Goal: Task Accomplishment & Management: Complete application form

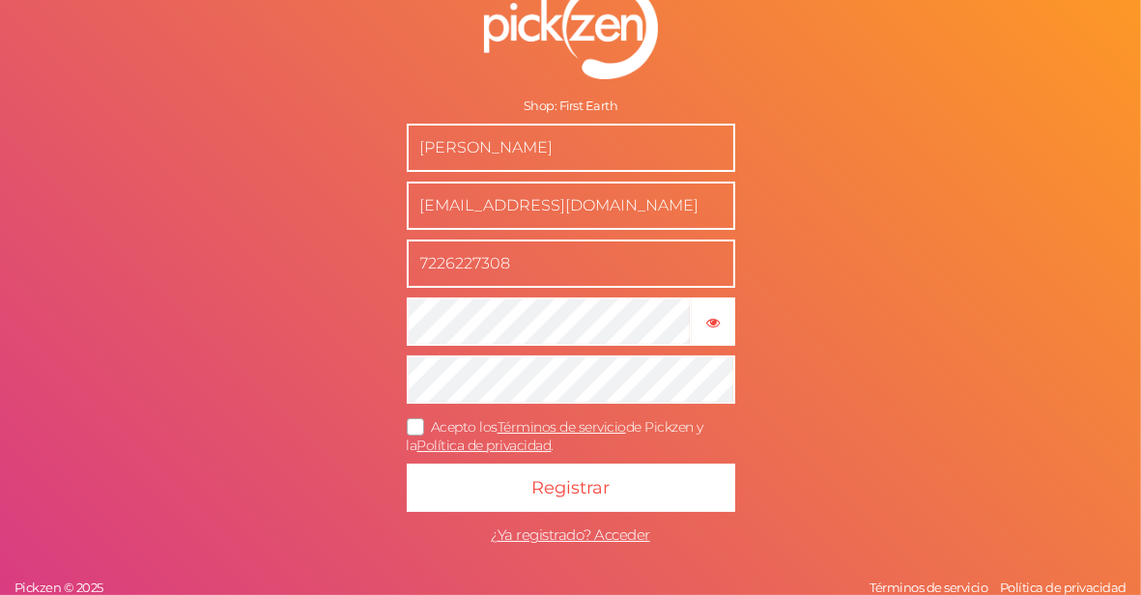
click at [644, 161] on input "[PERSON_NAME]" at bounding box center [571, 148] width 329 height 48
click at [419, 432] on icon at bounding box center [416, 426] width 31 height 11
click at [0, 0] on input "Acepto los Términos de servicio de Pickzen y la Política de privacidad ." at bounding box center [0, 0] width 0 height 0
click at [710, 317] on icon "button" at bounding box center [713, 323] width 14 height 14
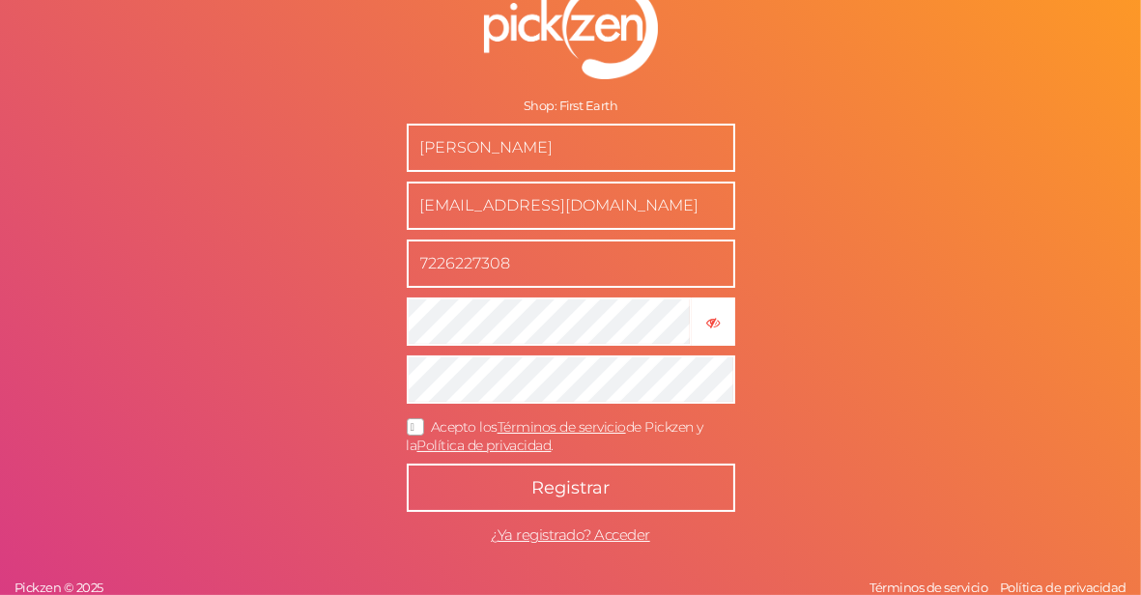
click at [588, 472] on button "Registrar" at bounding box center [571, 488] width 329 height 48
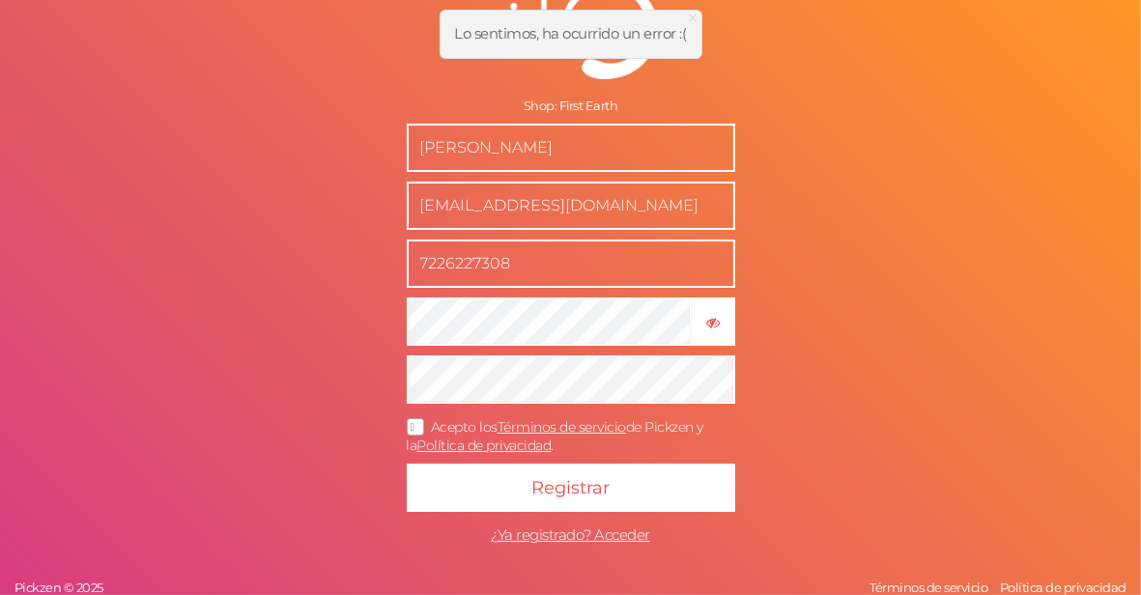
click at [357, 398] on form "Shop: First Earth [PERSON_NAME] [EMAIL_ADDRESS][DOMAIN_NAME] 7226227308 × Ocult…" at bounding box center [570, 267] width 483 height 651
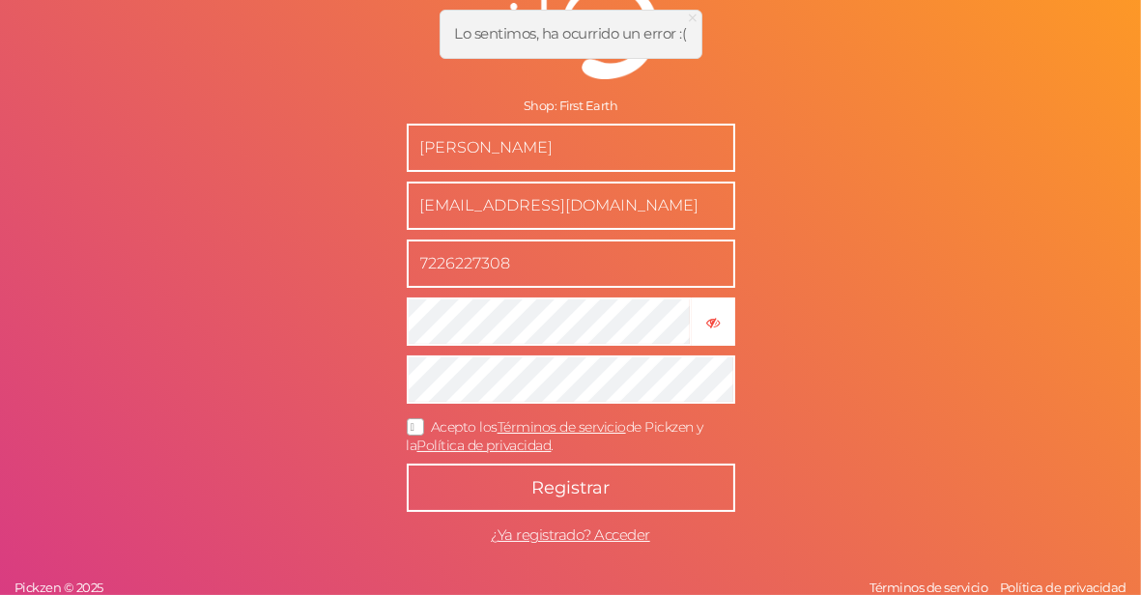
click at [656, 474] on button "Registrar" at bounding box center [571, 488] width 329 height 48
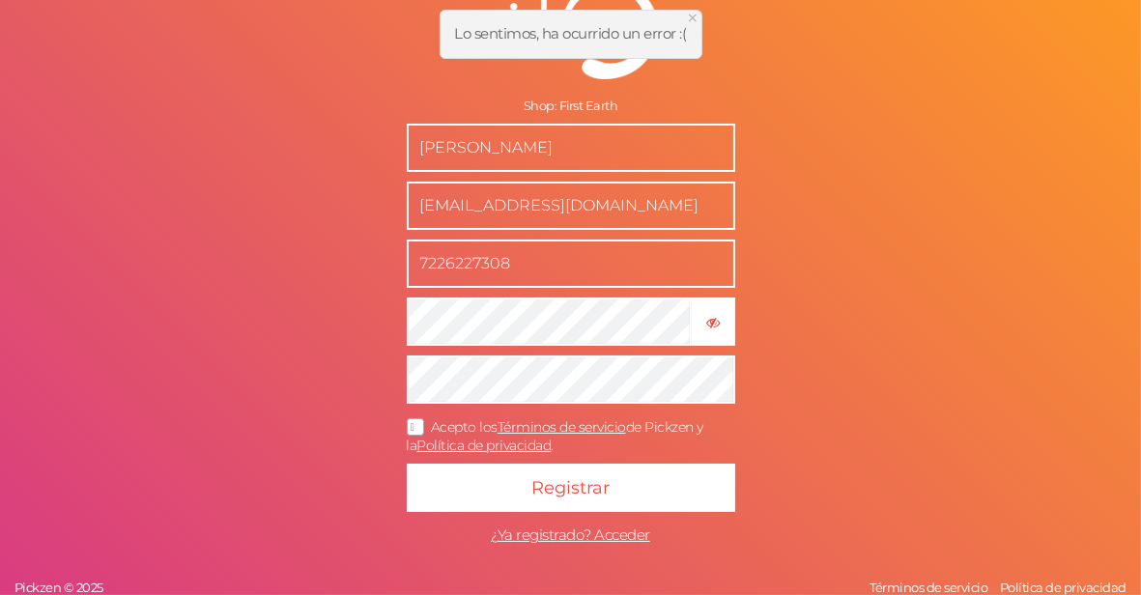
click at [691, 18] on span "×" at bounding box center [694, 18] width 14 height 28
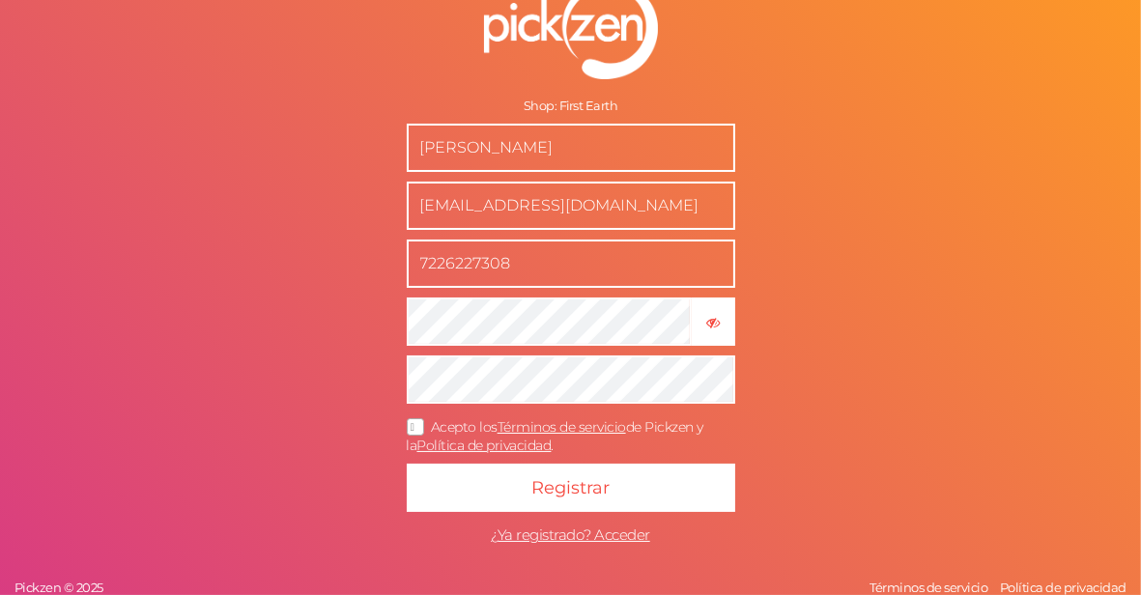
click at [529, 210] on input "[EMAIL_ADDRESS][DOMAIN_NAME]" at bounding box center [571, 206] width 329 height 48
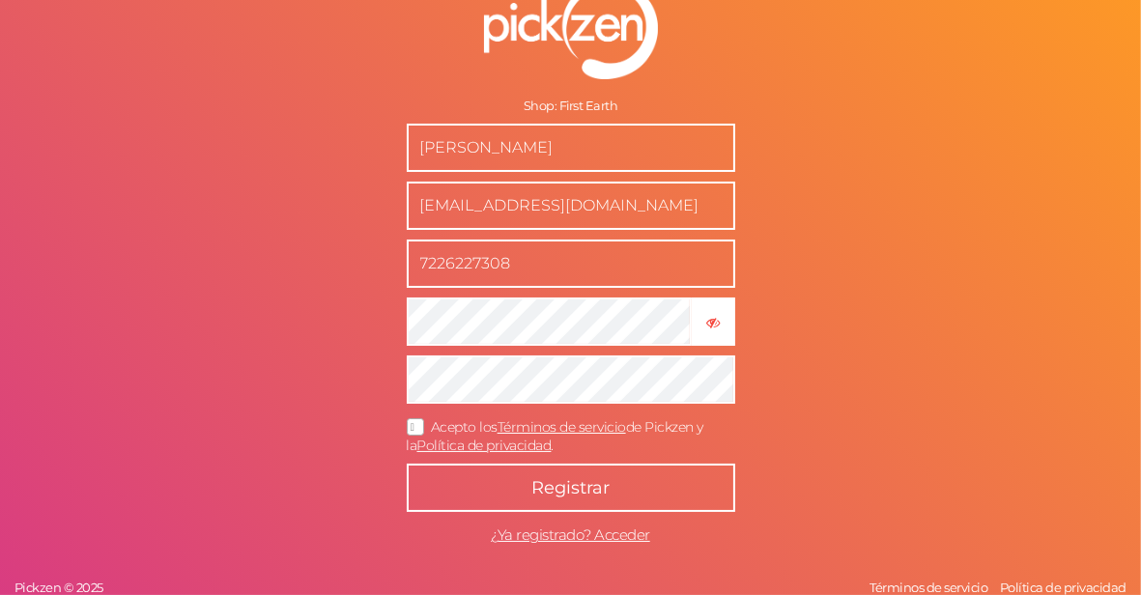
click at [593, 500] on button "Registrar" at bounding box center [571, 488] width 329 height 48
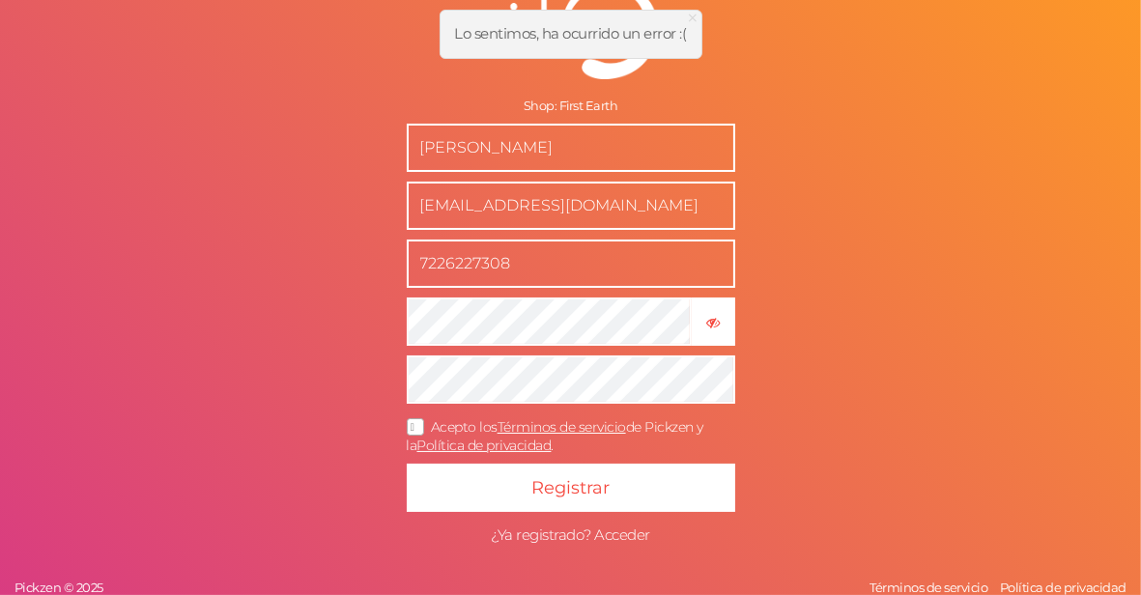
click at [579, 535] on span "¿Ya registrado? Acceder" at bounding box center [570, 535] width 159 height 18
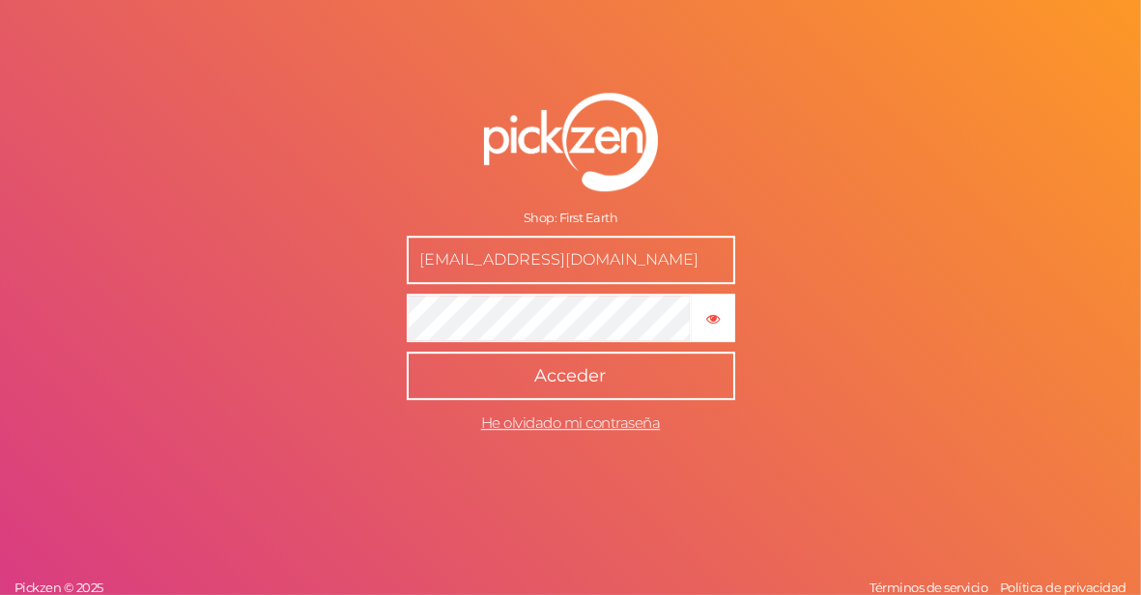
click at [565, 379] on span "Acceder" at bounding box center [570, 375] width 71 height 21
click at [544, 428] on span "He olvidado mi contraseña" at bounding box center [571, 423] width 180 height 18
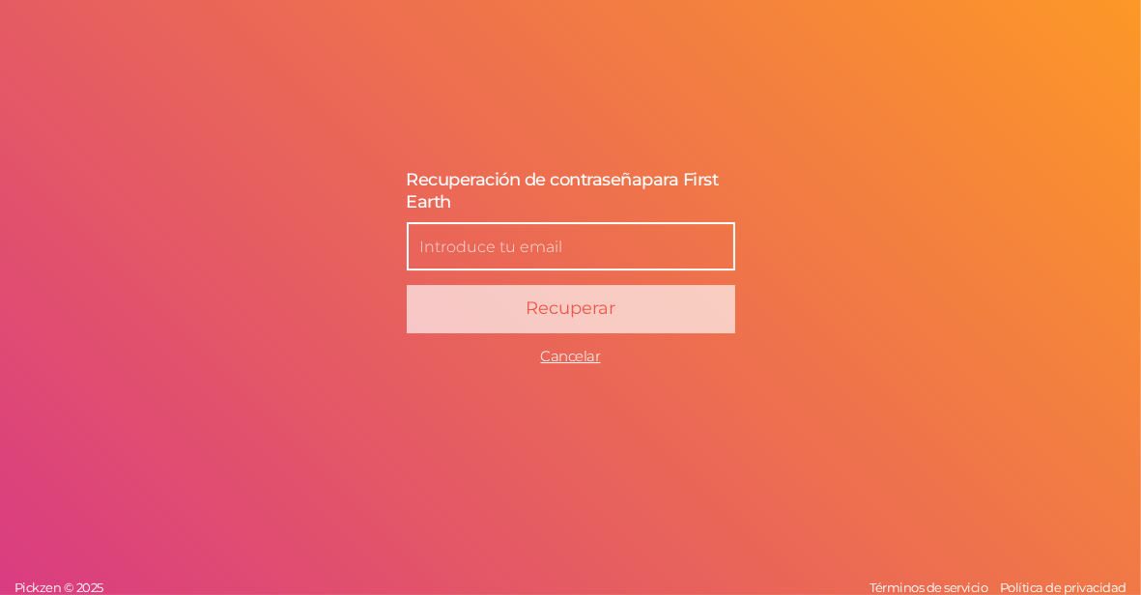
click at [502, 254] on input "text" at bounding box center [571, 246] width 329 height 48
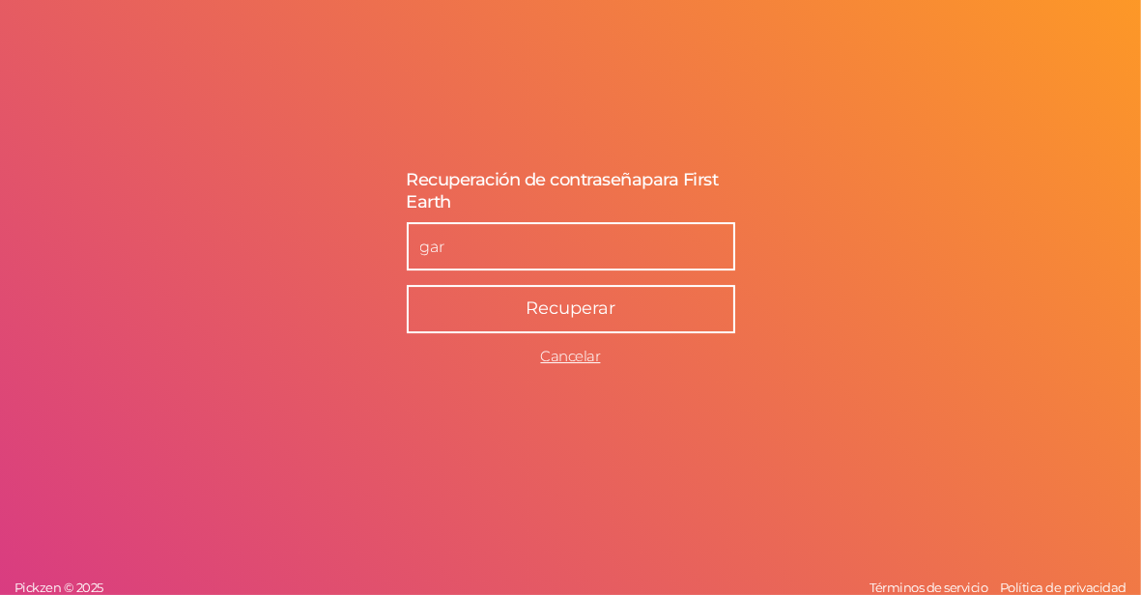
type input "[EMAIL_ADDRESS][DOMAIN_NAME]"
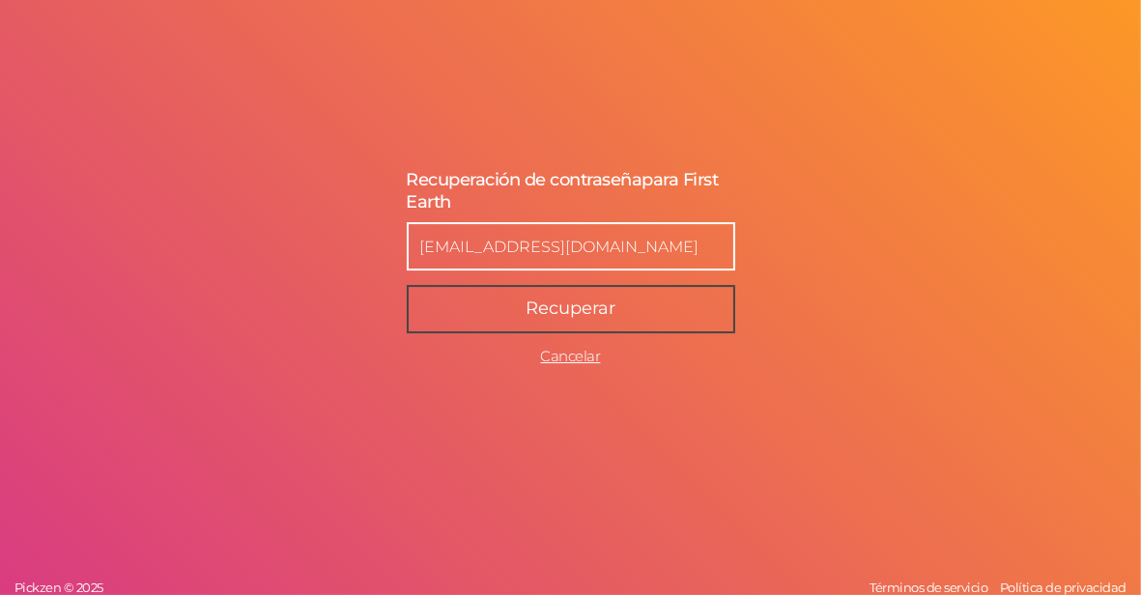
click at [566, 304] on span "Recuperar" at bounding box center [571, 308] width 90 height 21
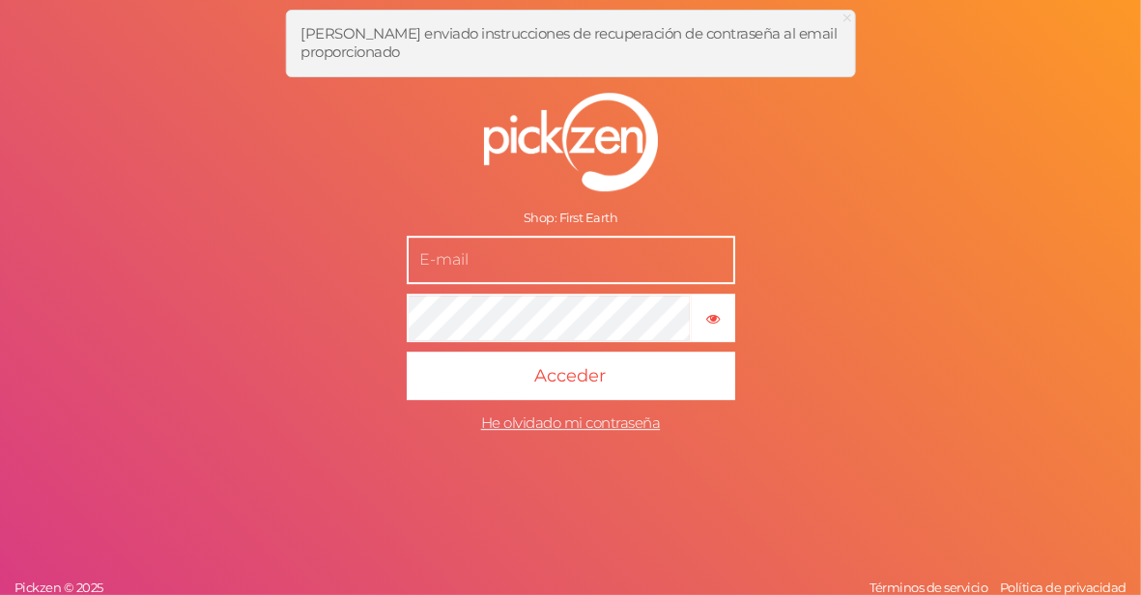
click at [579, 221] on div "Shop: First Earth" at bounding box center [571, 218] width 329 height 15
click at [557, 133] on img at bounding box center [571, 142] width 174 height 99
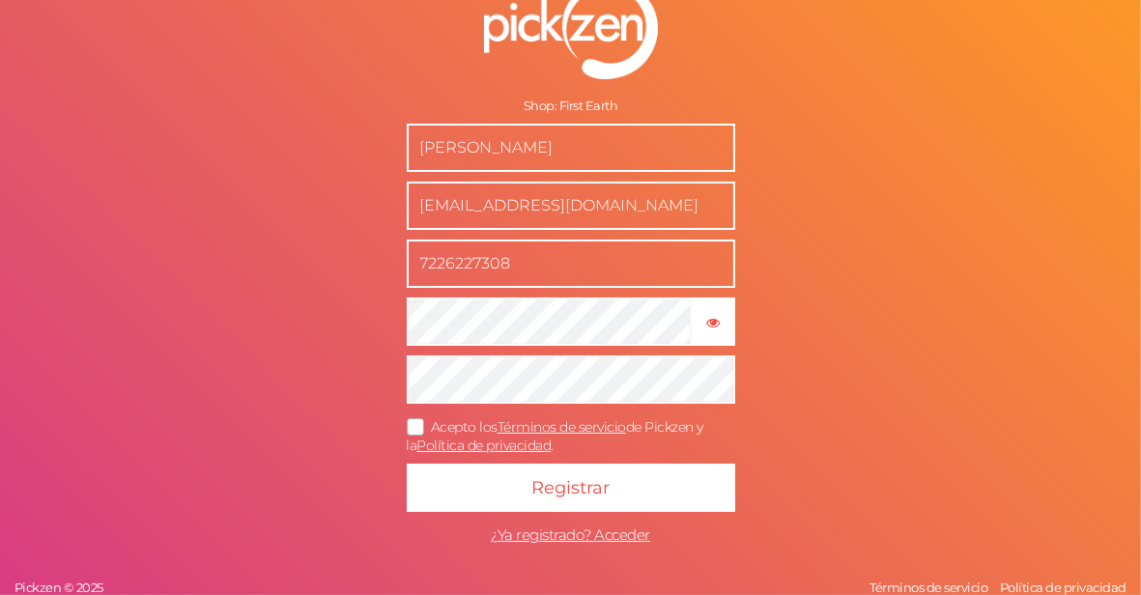
click at [630, 157] on input "[PERSON_NAME]" at bounding box center [571, 148] width 329 height 48
drag, startPoint x: 691, startPoint y: 208, endPoint x: 289, endPoint y: 216, distance: 402.0
click at [289, 216] on div "Shop: First Earth [PERSON_NAME] [EMAIL_ADDRESS][DOMAIN_NAME] 7226227308 × Mostr…" at bounding box center [570, 297] width 1141 height 595
type input "[EMAIL_ADDRESS][DOMAIN_NAME]"
click at [529, 265] on input "7226227308" at bounding box center [571, 264] width 329 height 48
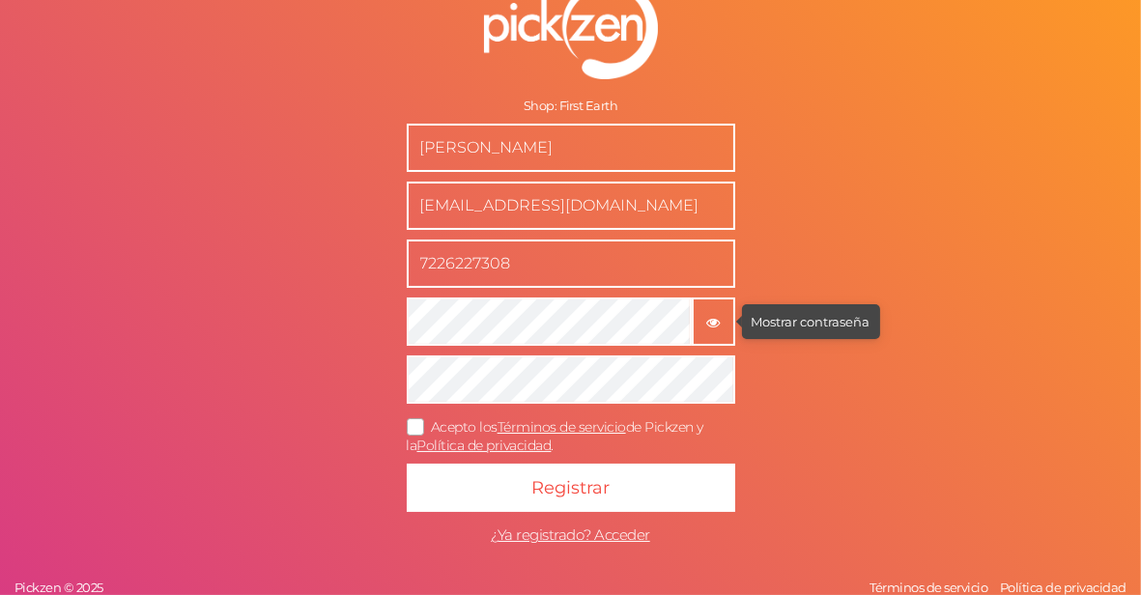
drag, startPoint x: 716, startPoint y: 313, endPoint x: 706, endPoint y: 312, distance: 9.7
click at [713, 324] on tip-cont "button" at bounding box center [713, 320] width 14 height 17
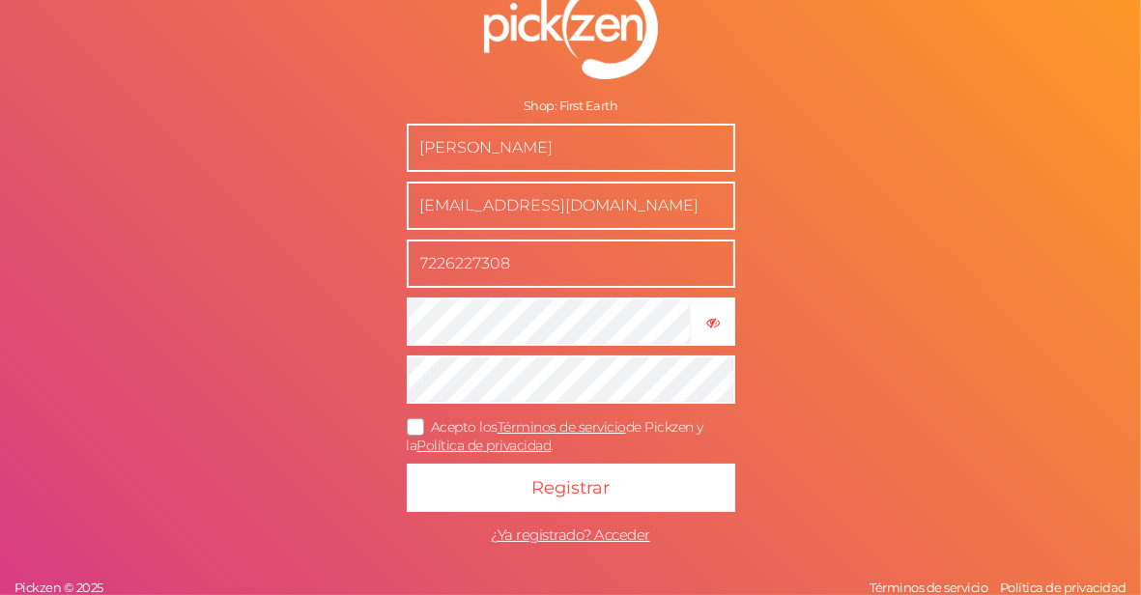
click at [416, 348] on form "Shop: First Earth [PERSON_NAME] [EMAIL_ADDRESS][DOMAIN_NAME] 7226227308 × Ocult…" at bounding box center [570, 267] width 483 height 651
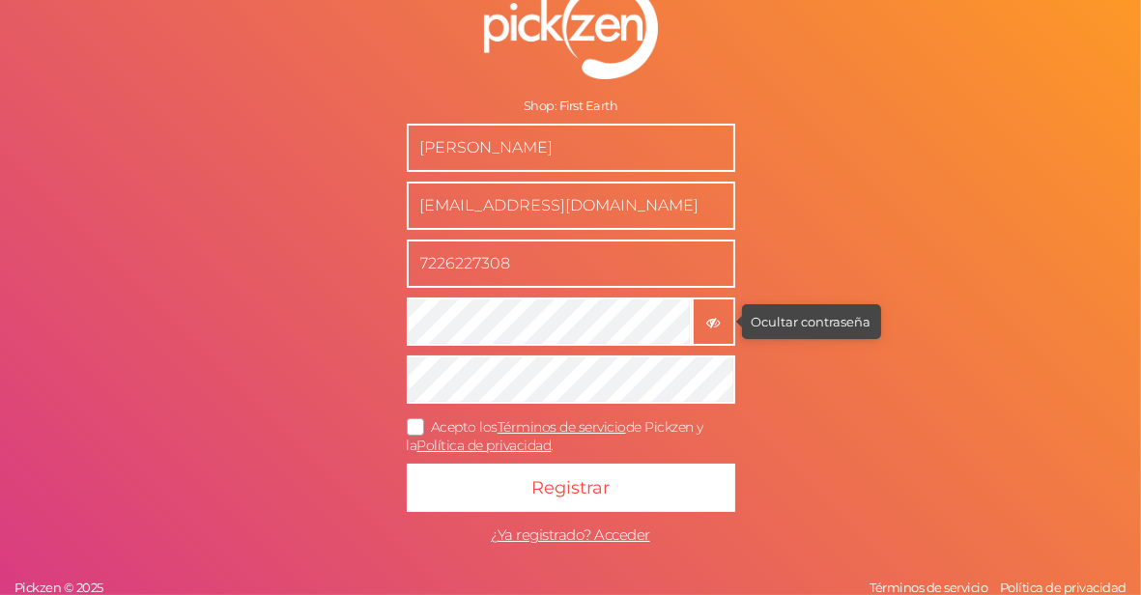
click at [709, 320] on icon "button" at bounding box center [713, 323] width 14 height 14
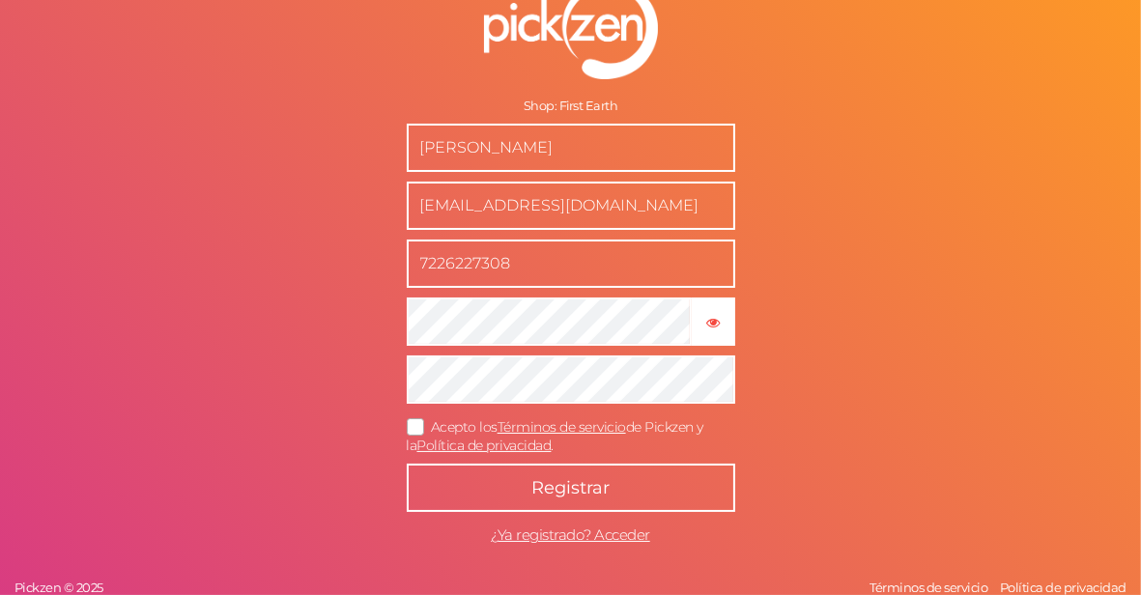
click at [626, 489] on button "Registrar" at bounding box center [571, 488] width 329 height 48
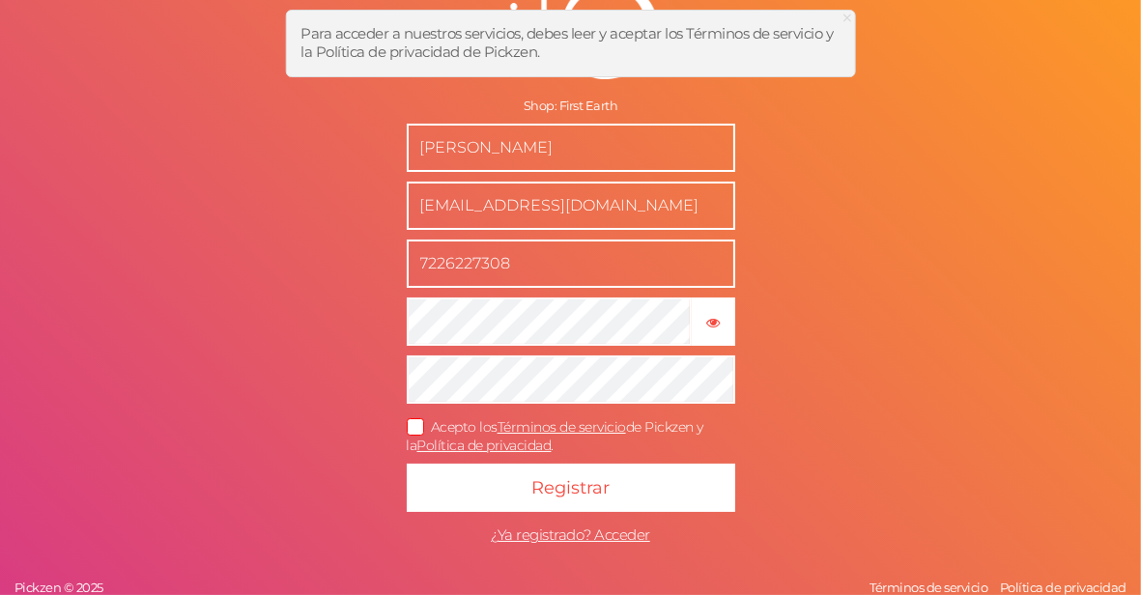
click at [414, 428] on icon at bounding box center [416, 426] width 31 height 11
click at [0, 0] on input "Acepto los Términos de servicio de Pickzen y la Política de privacidad ." at bounding box center [0, 0] width 0 height 0
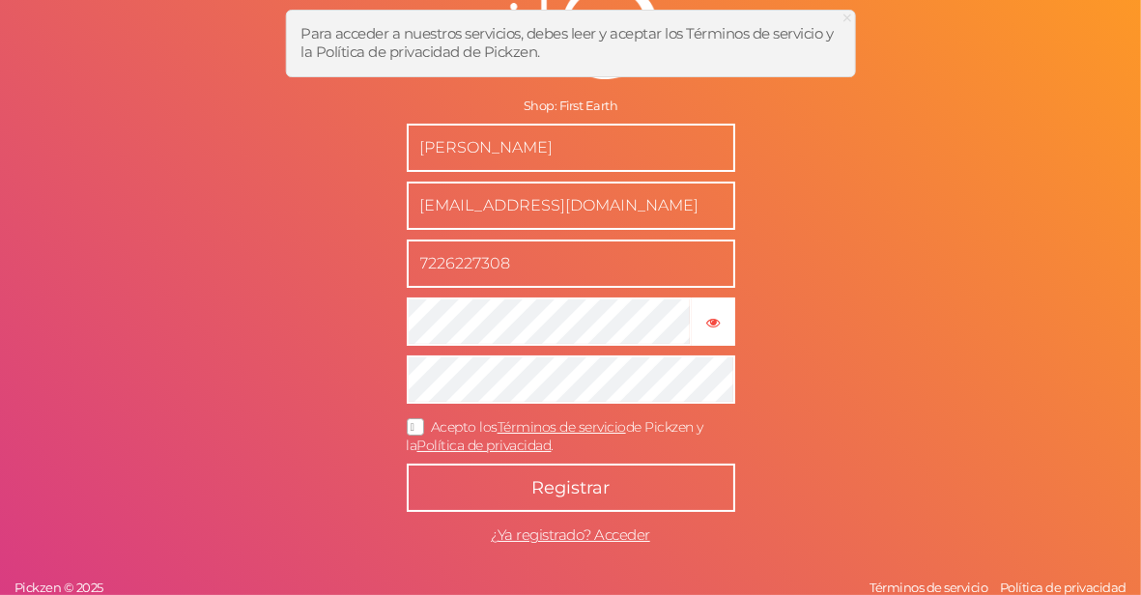
click at [512, 480] on button "Registrar" at bounding box center [571, 488] width 329 height 48
